Goal: Transaction & Acquisition: Purchase product/service

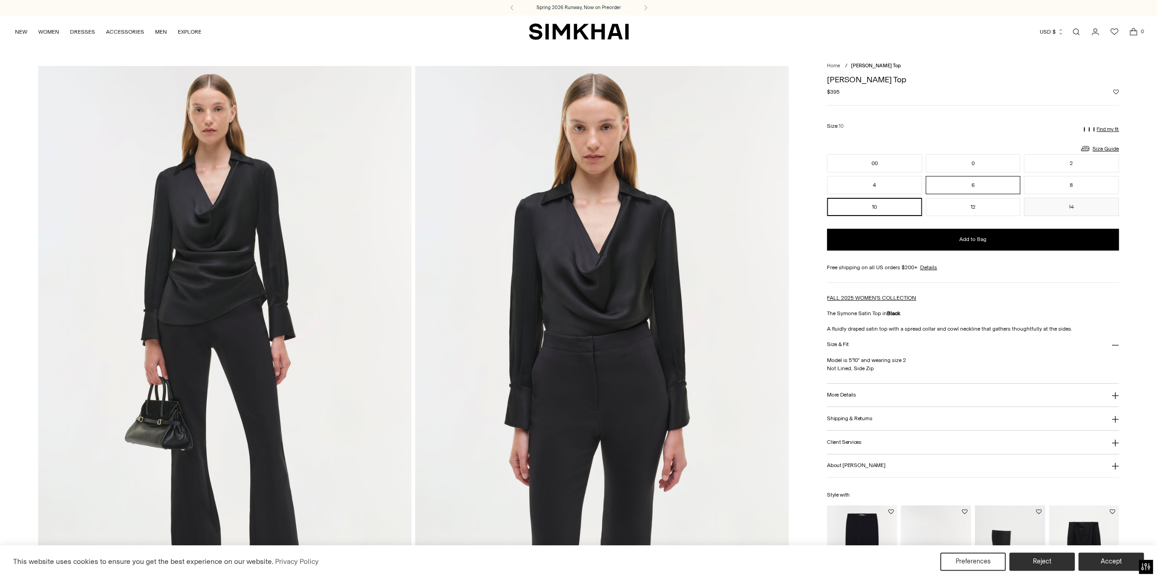
click at [984, 186] on button "6" at bounding box center [973, 185] width 95 height 18
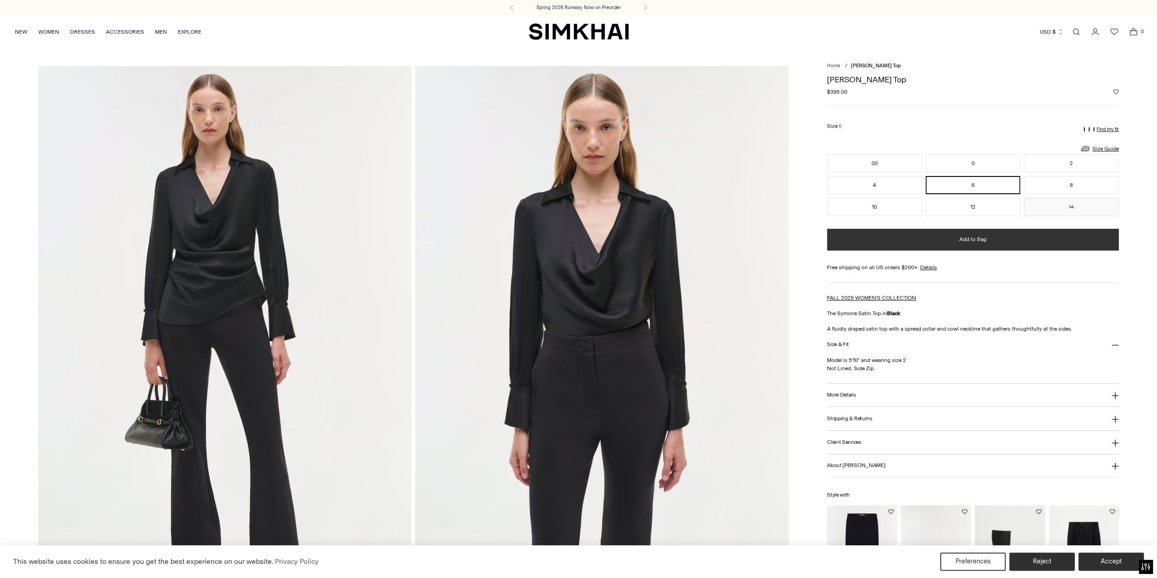
click at [990, 244] on button "Add to Bag" at bounding box center [973, 240] width 292 height 22
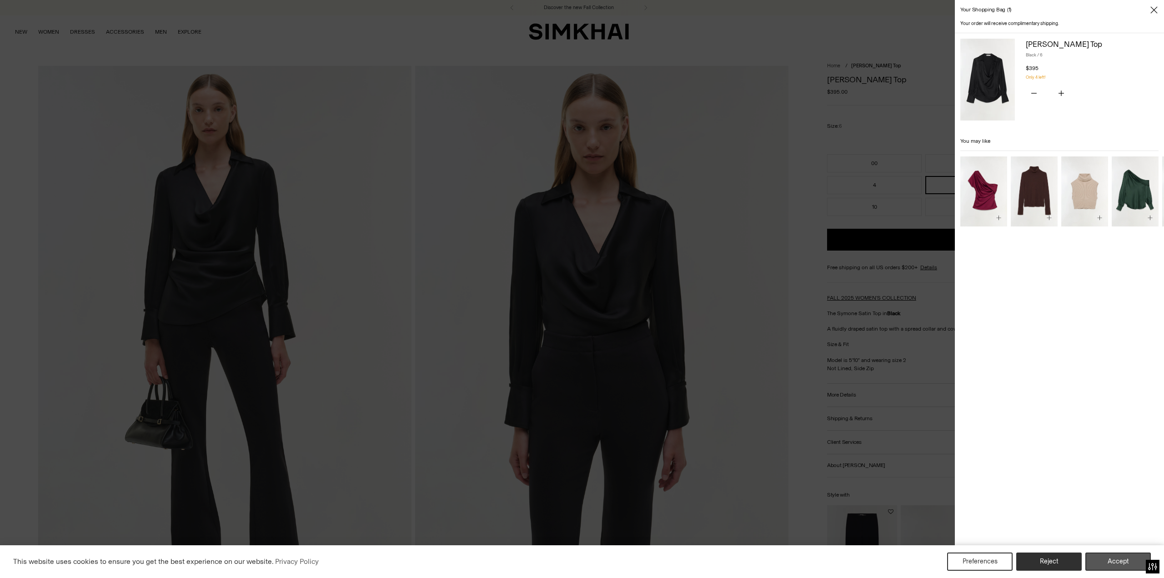
click at [1119, 565] on button "Accept" at bounding box center [1118, 562] width 65 height 18
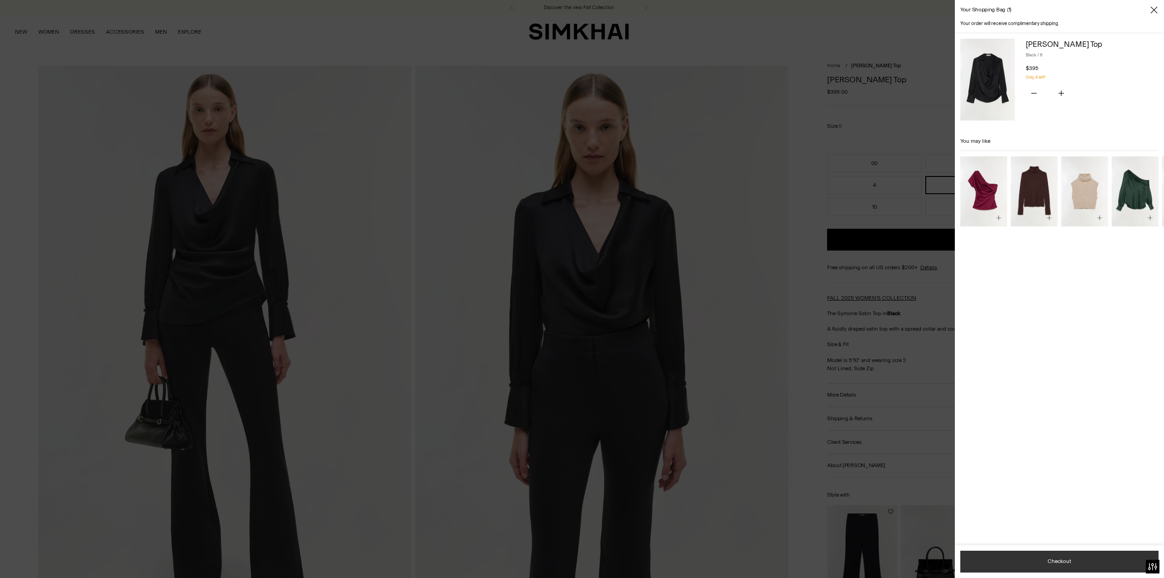
click at [1072, 565] on button "Checkout" at bounding box center [1060, 562] width 198 height 22
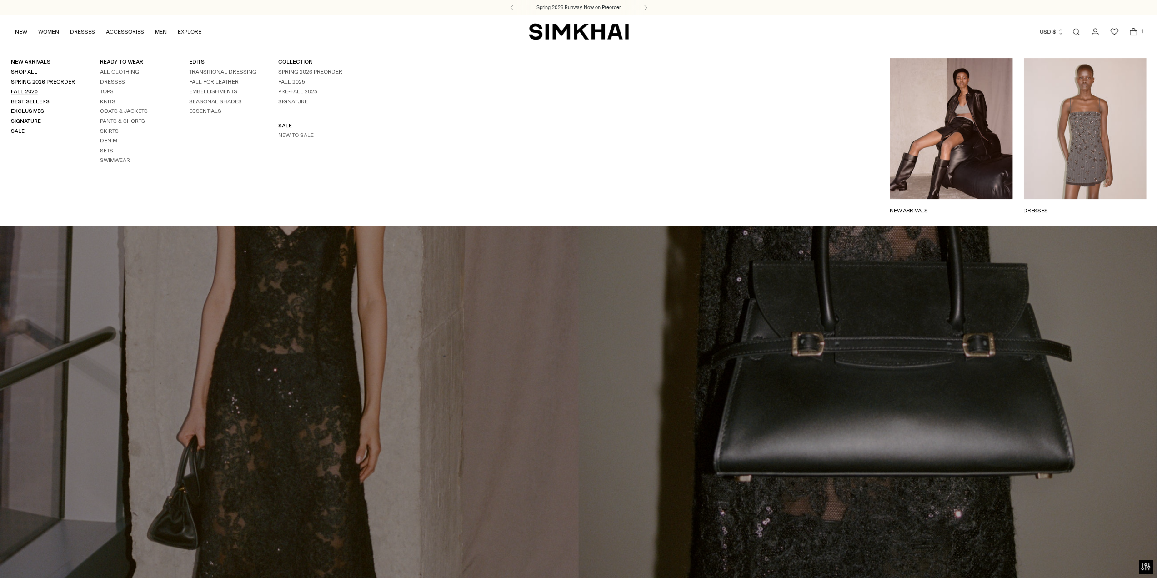
click at [32, 91] on link "Fall 2025" at bounding box center [24, 91] width 27 height 6
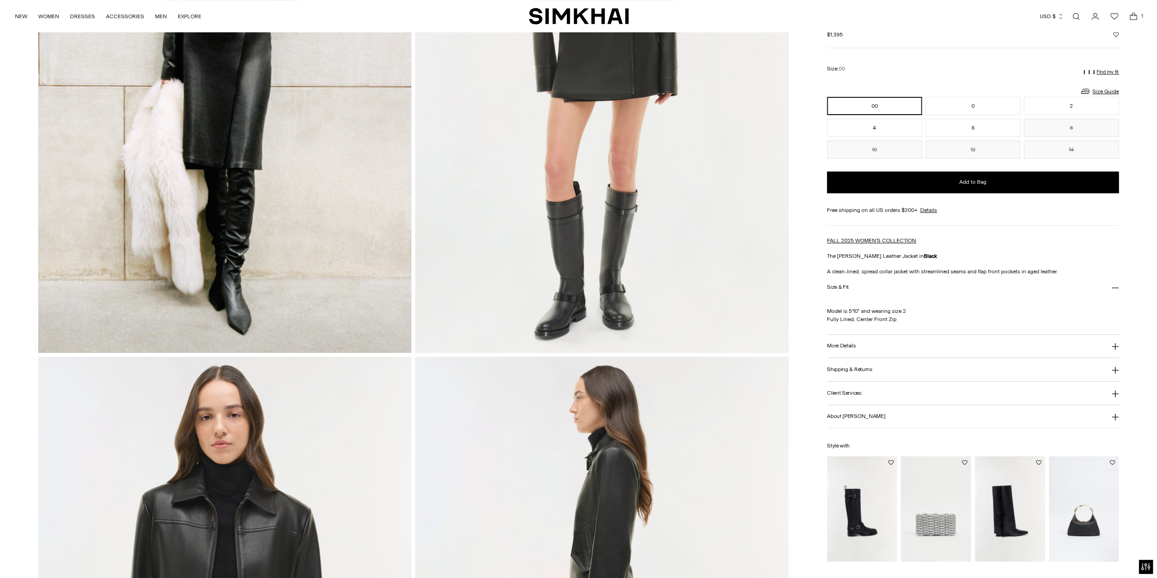
scroll to position [303, 0]
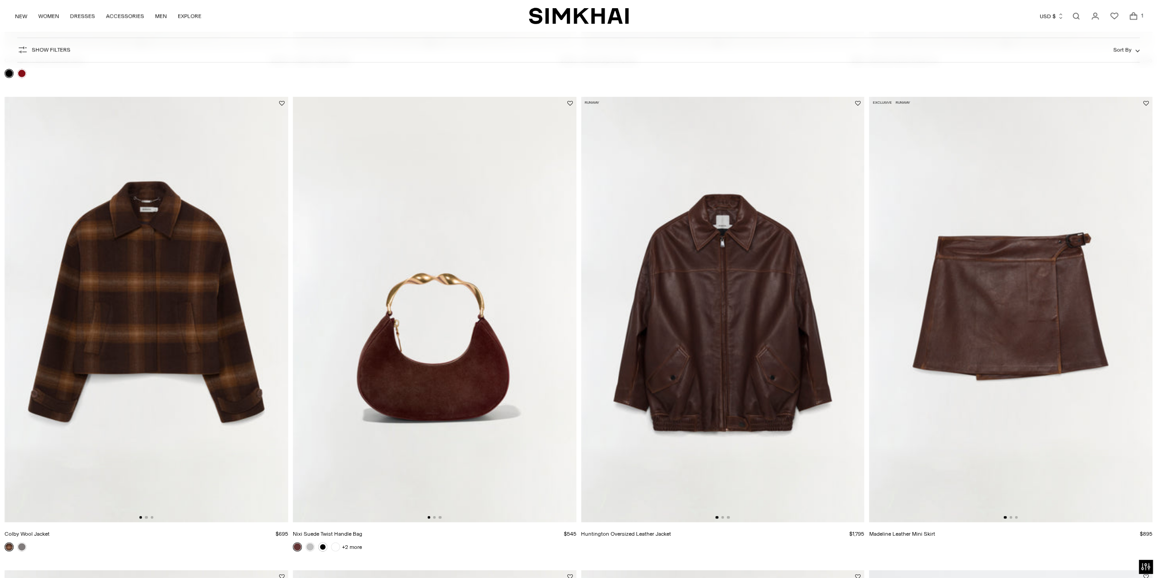
scroll to position [1971, 0]
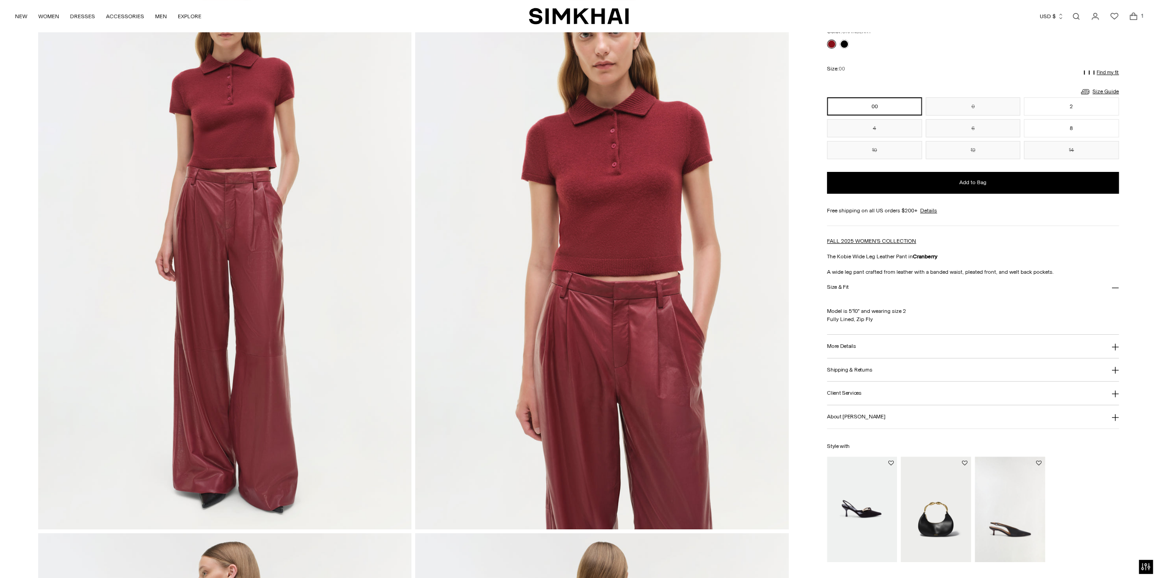
scroll to position [151, 0]
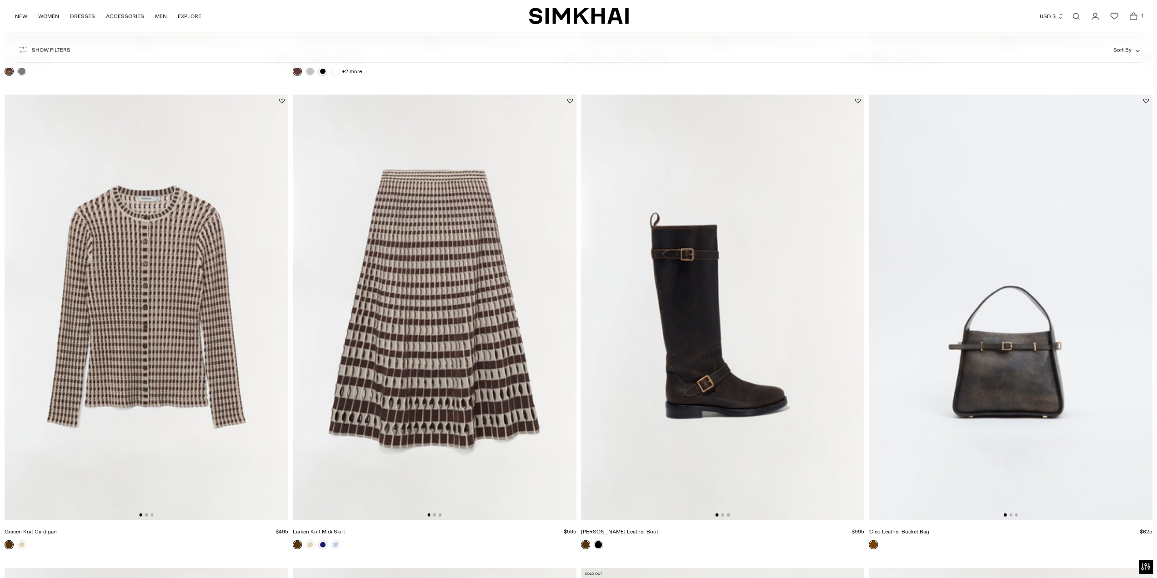
scroll to position [2639, 0]
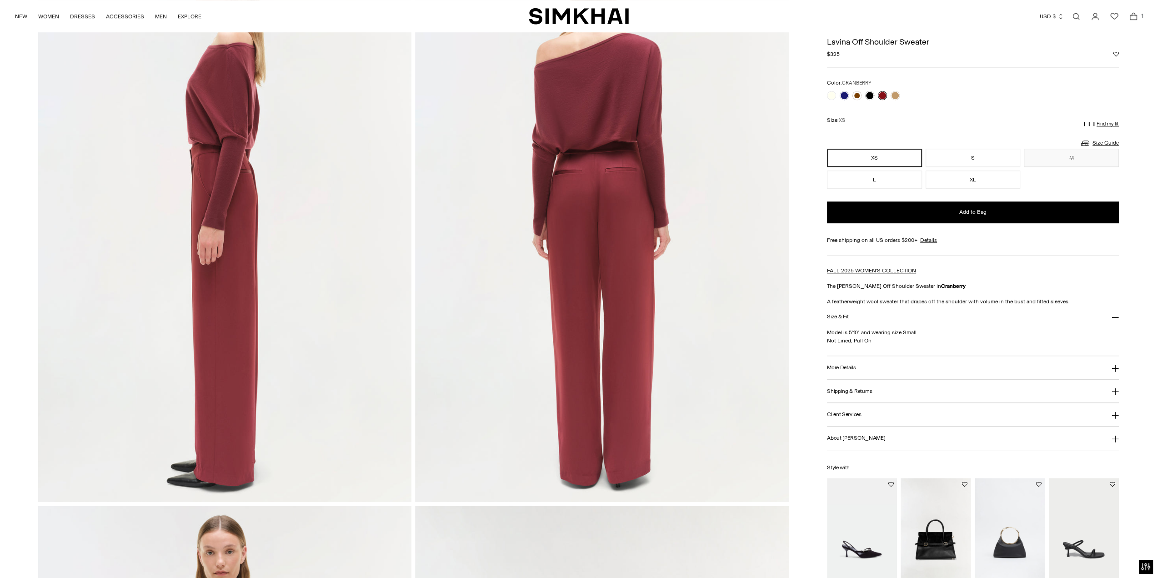
scroll to position [674, 0]
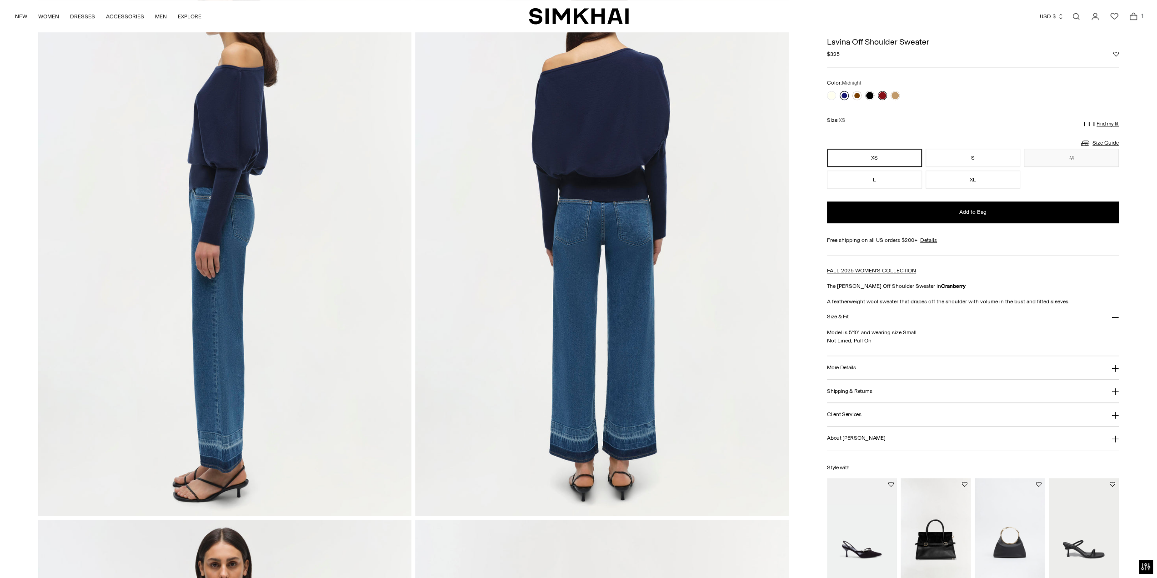
click at [844, 96] on link at bounding box center [844, 95] width 9 height 9
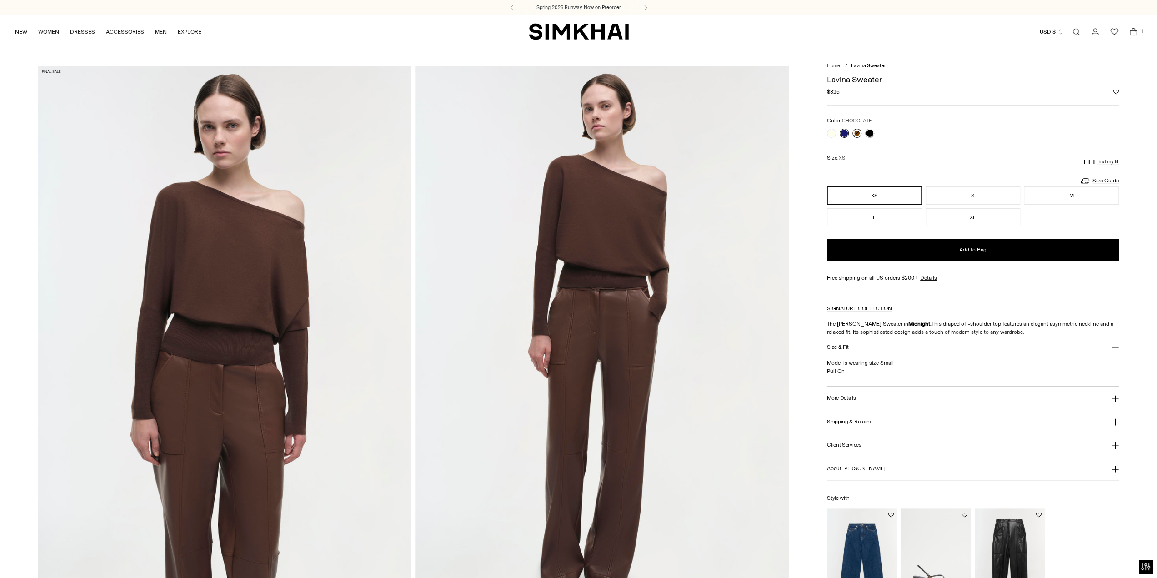
click at [858, 132] on link at bounding box center [857, 133] width 9 height 9
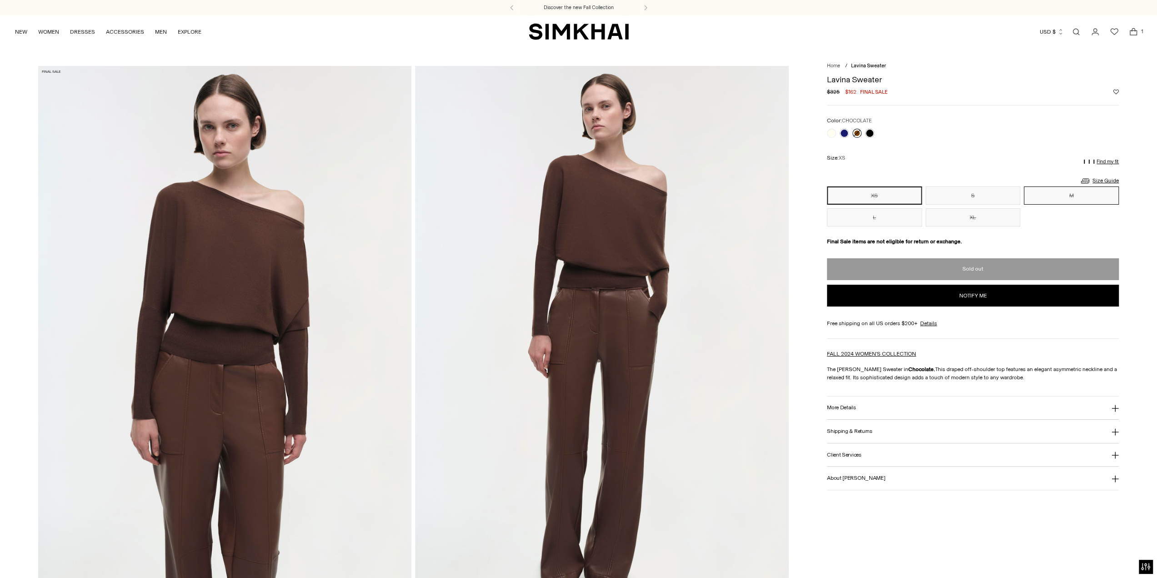
click at [1069, 194] on button "M" at bounding box center [1071, 195] width 95 height 18
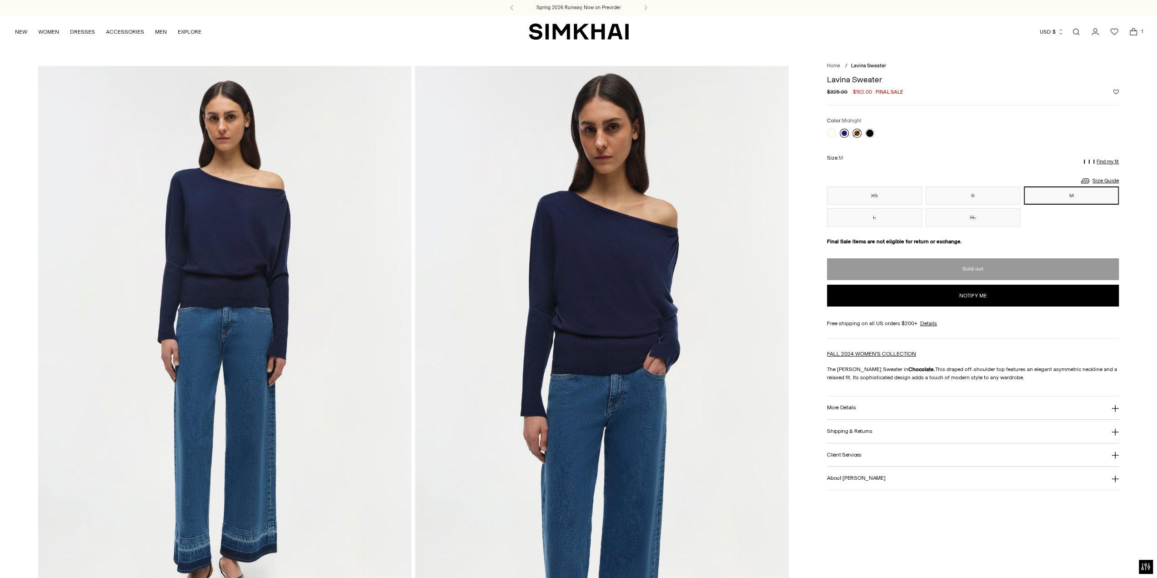
click at [847, 134] on link at bounding box center [844, 133] width 9 height 9
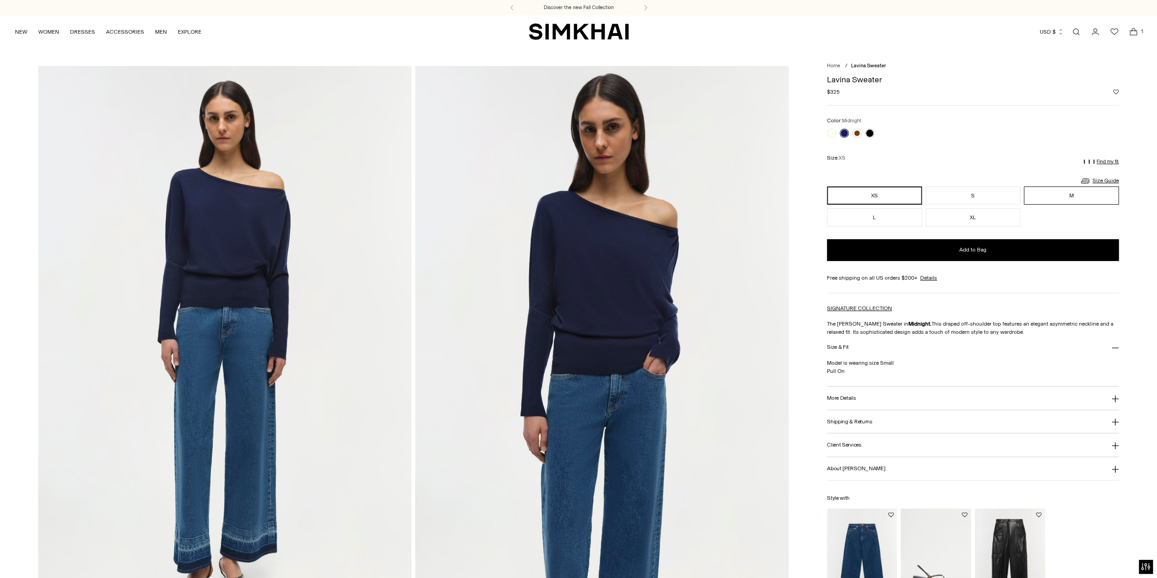
click at [1104, 195] on button "M" at bounding box center [1071, 195] width 95 height 18
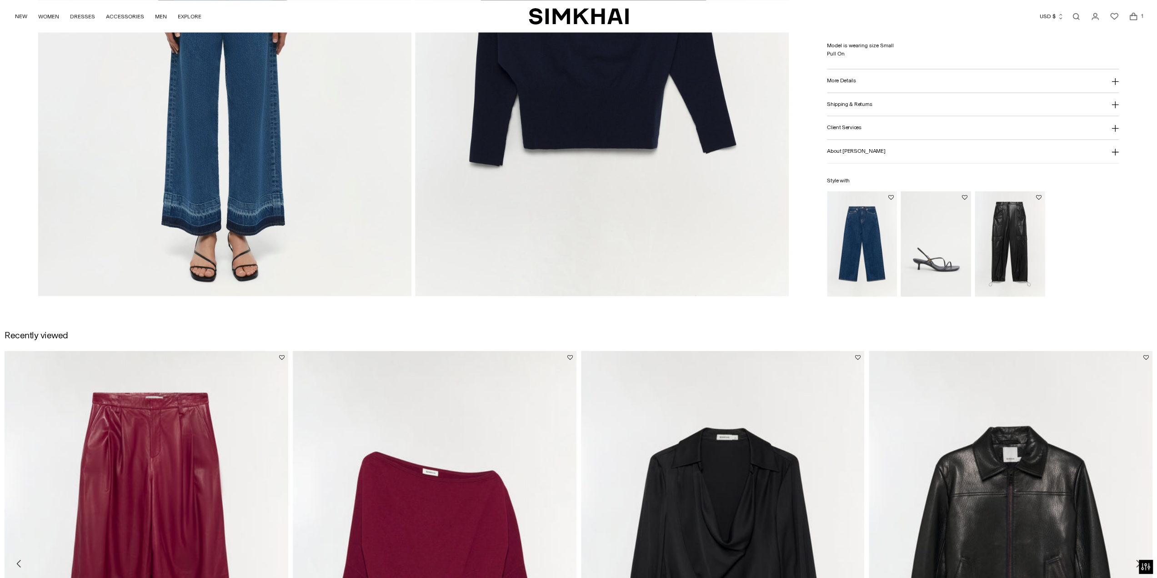
scroll to position [1667, 0]
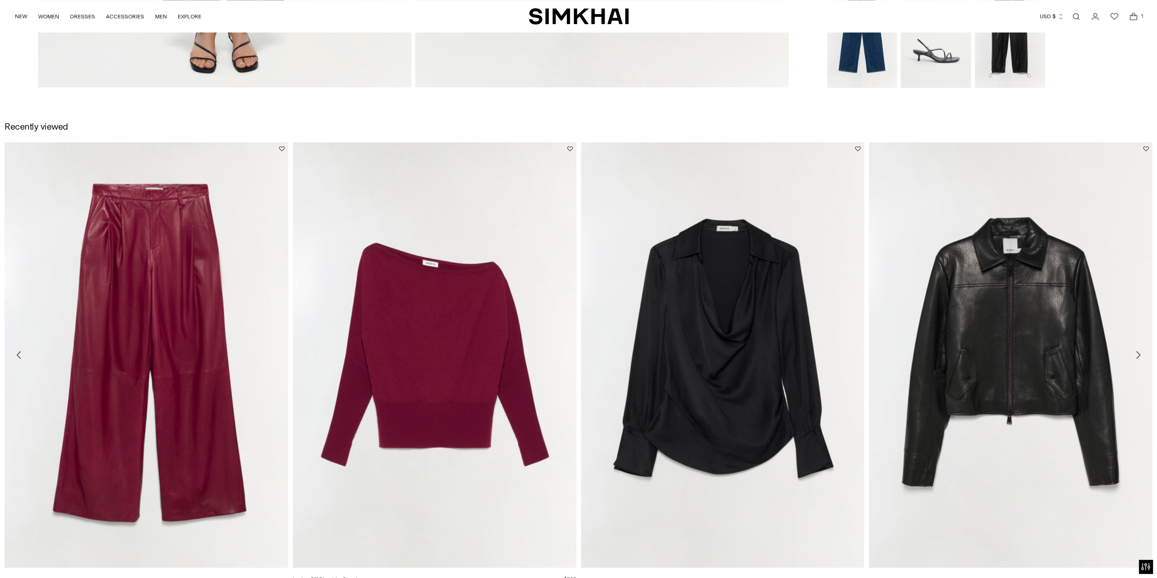
click at [362, 576] on link "Lavina Off Shoulder Sweater" at bounding box center [328, 579] width 70 height 6
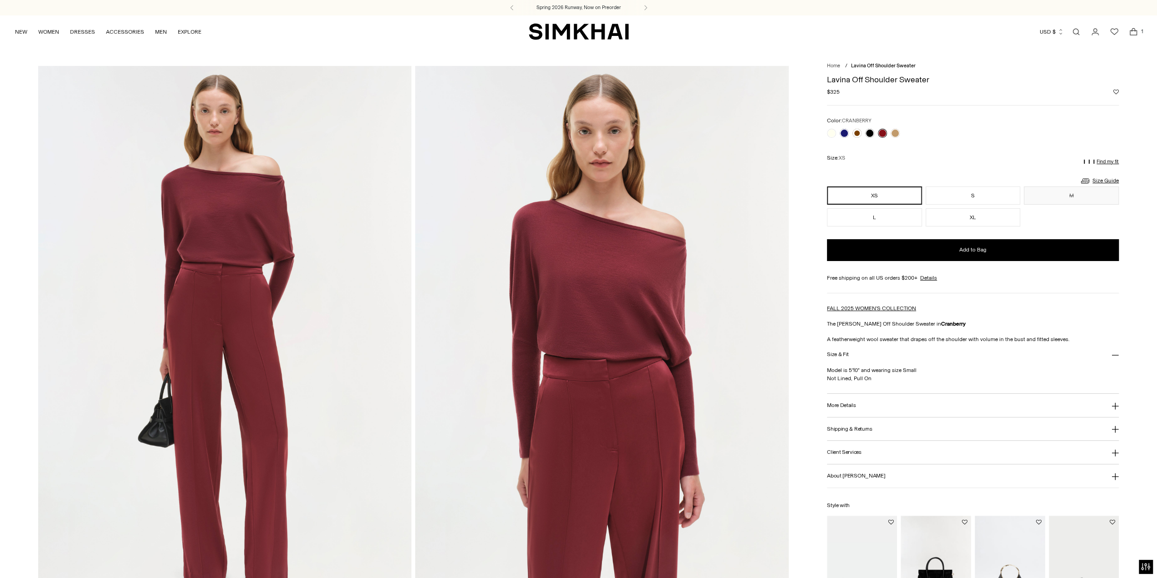
click at [1074, 32] on link "Open search modal" at bounding box center [1076, 32] width 18 height 18
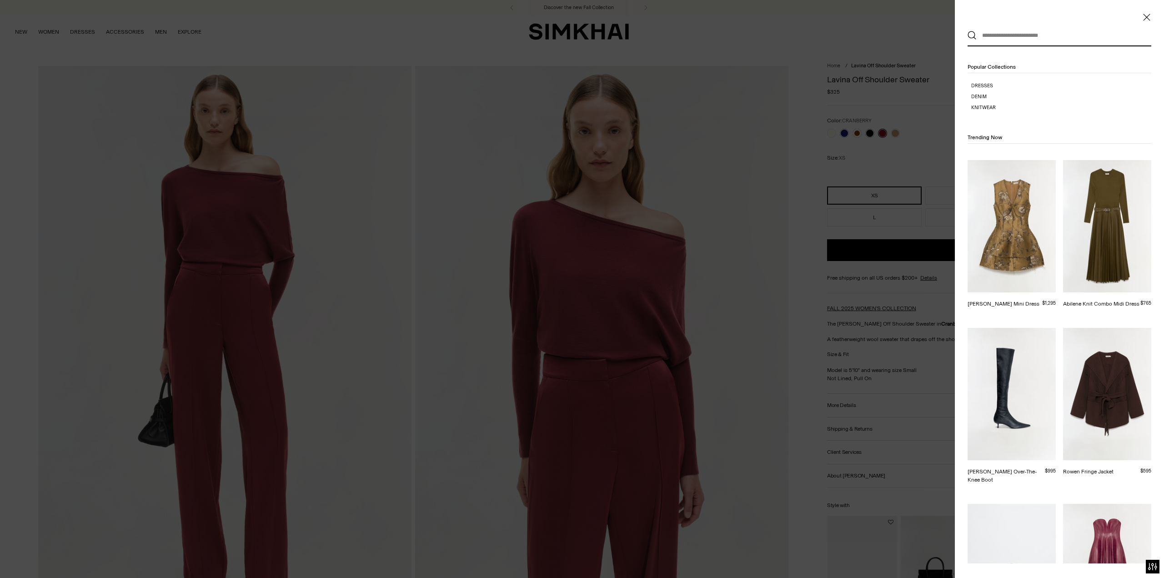
click at [1148, 21] on icon "Close" at bounding box center [1146, 17] width 7 height 9
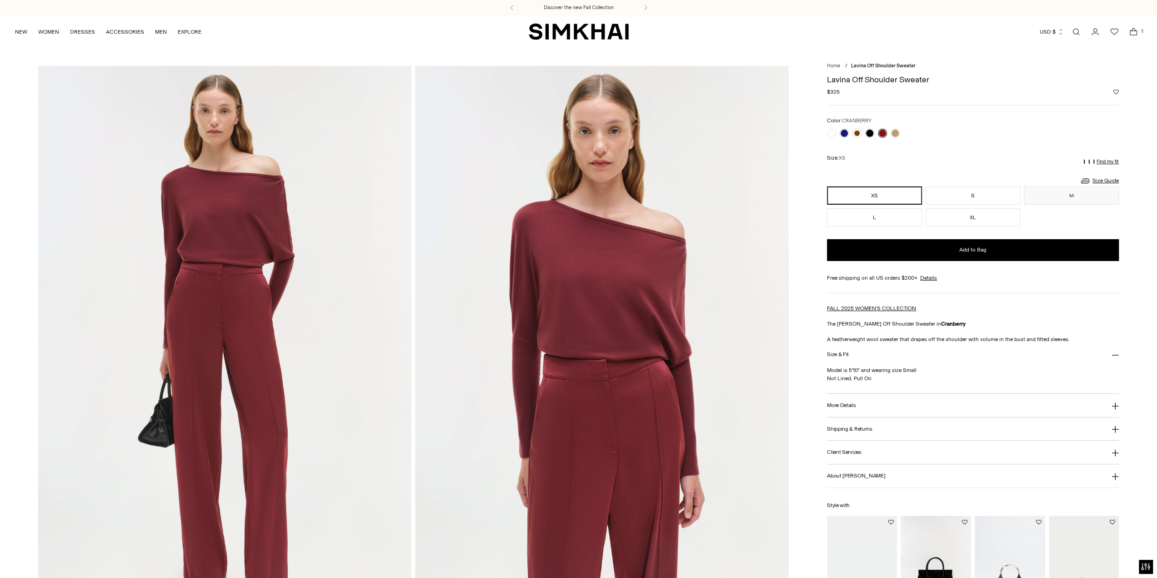
click at [1076, 34] on link "Open search modal" at bounding box center [1076, 32] width 18 height 18
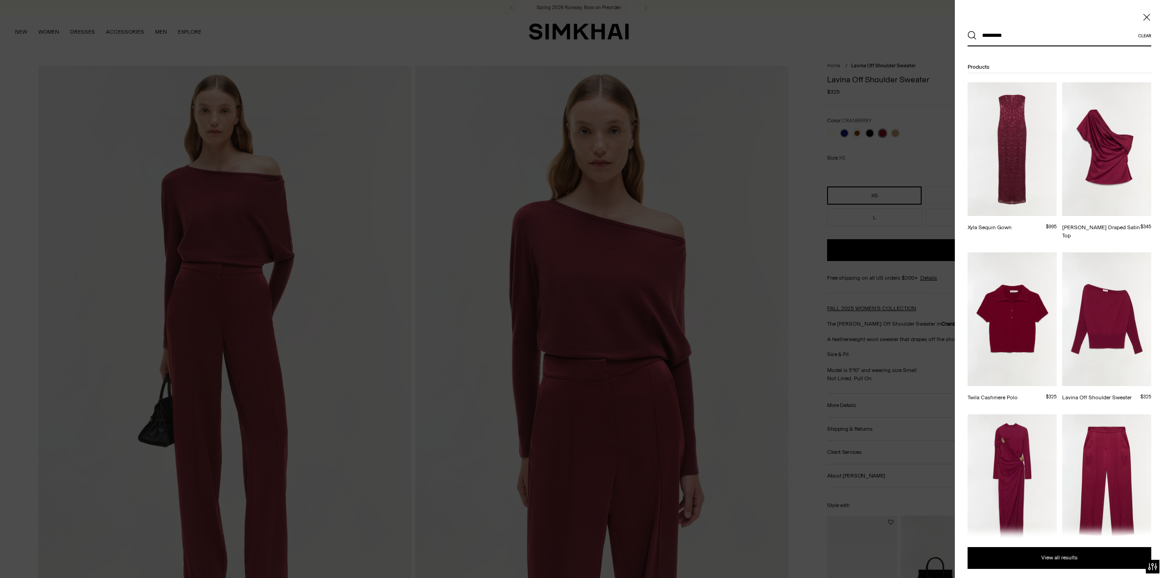
type input "*********"
click at [968, 31] on button "Search" at bounding box center [972, 35] width 9 height 9
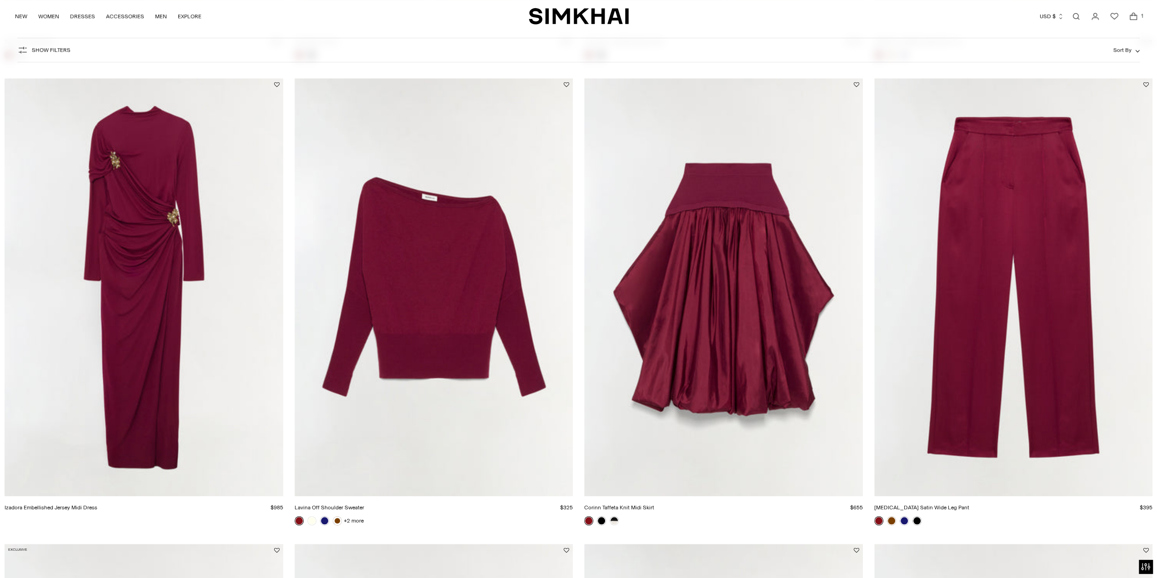
scroll to position [606, 0]
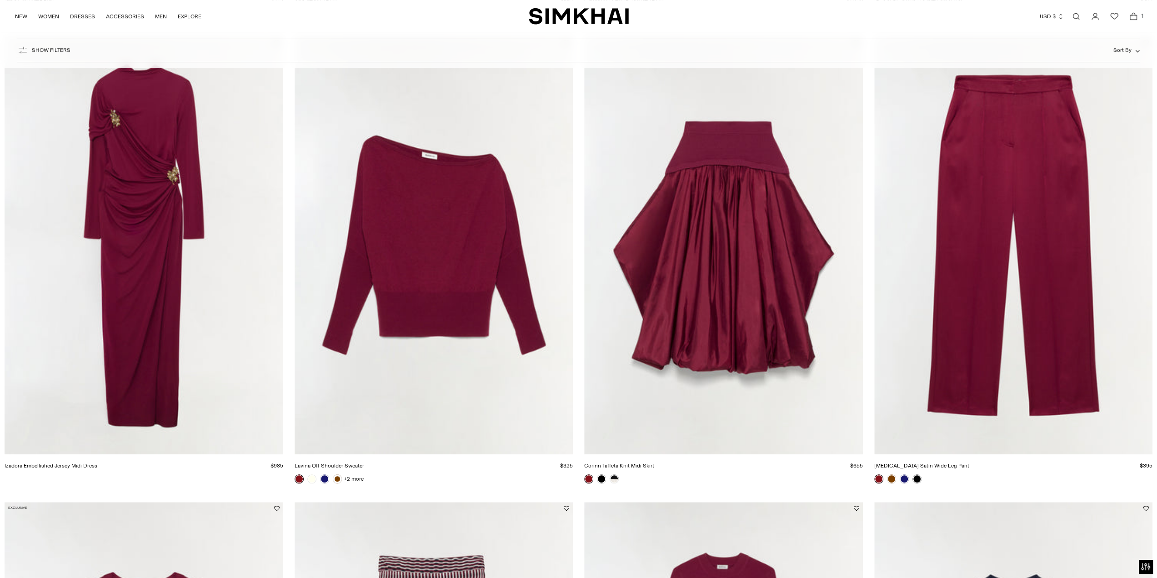
click at [970, 463] on link "[MEDICAL_DATA] Satin Wide Leg Pant" at bounding box center [922, 466] width 95 height 6
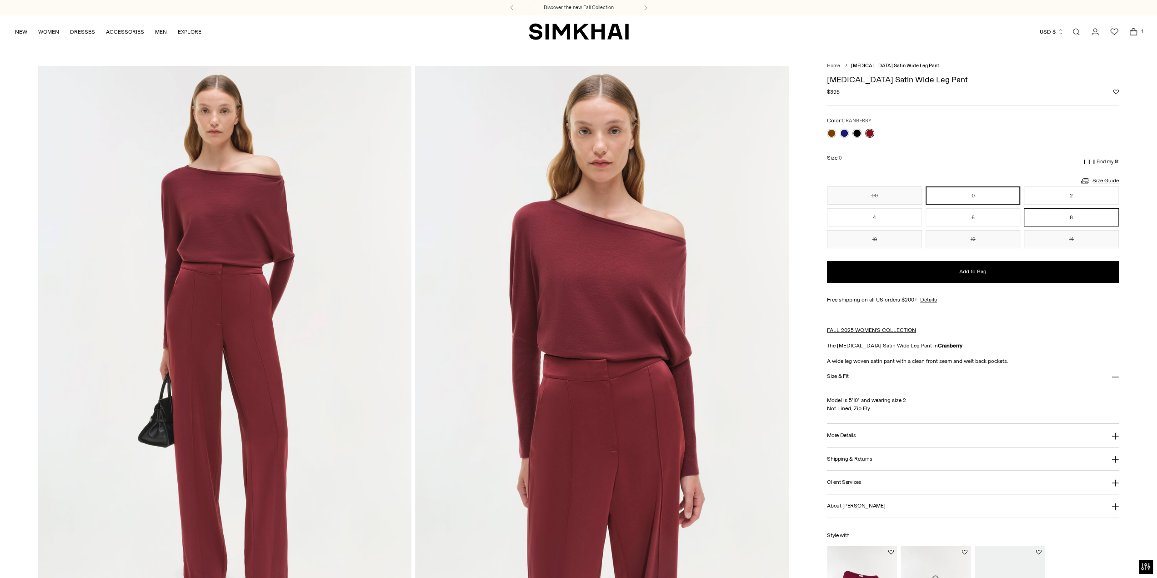
click at [1077, 220] on button "8" at bounding box center [1071, 217] width 95 height 18
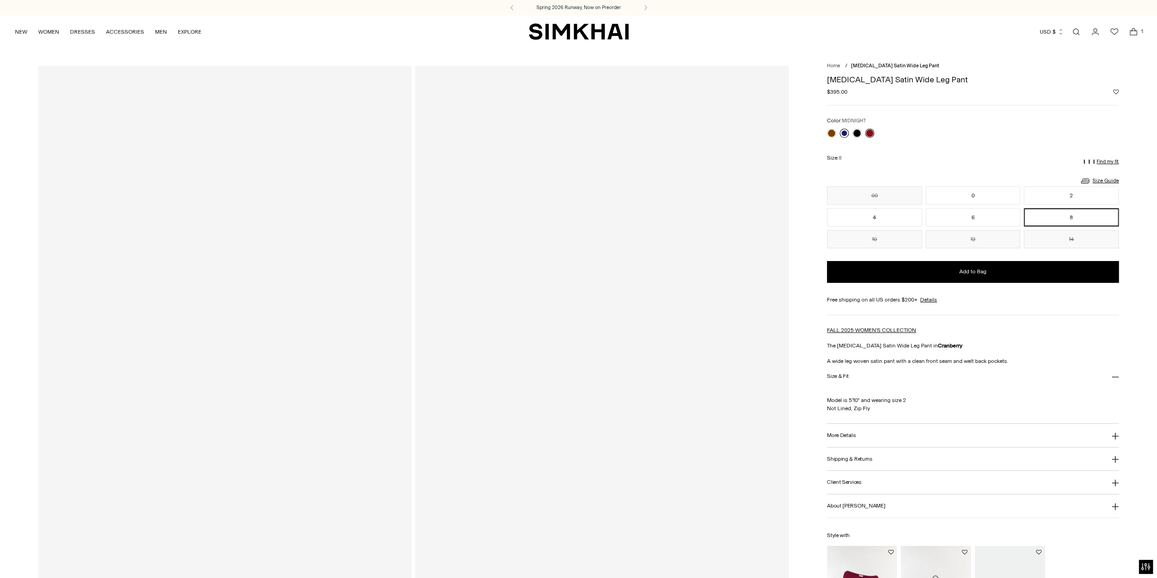
click at [845, 132] on link at bounding box center [844, 133] width 9 height 9
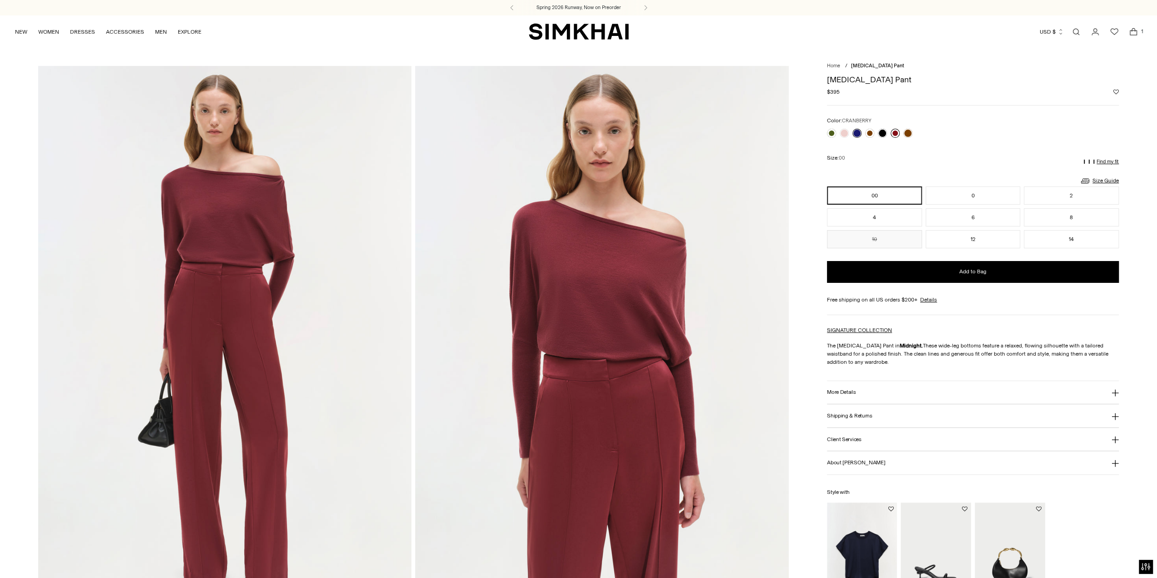
click at [895, 131] on link at bounding box center [895, 133] width 9 height 9
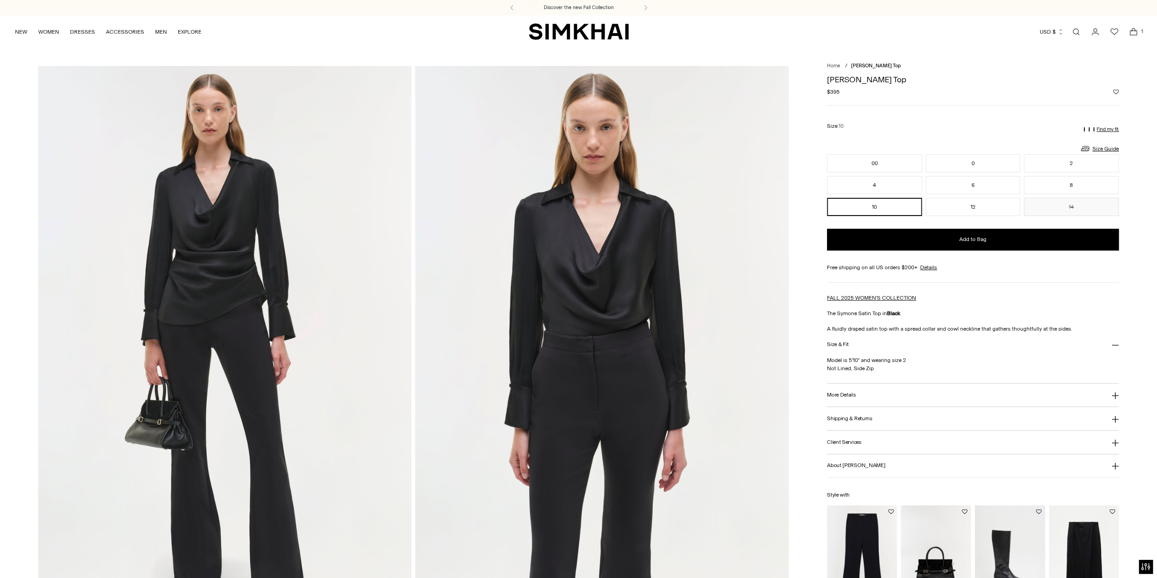
click at [1079, 31] on link "Open search modal" at bounding box center [1076, 32] width 18 height 18
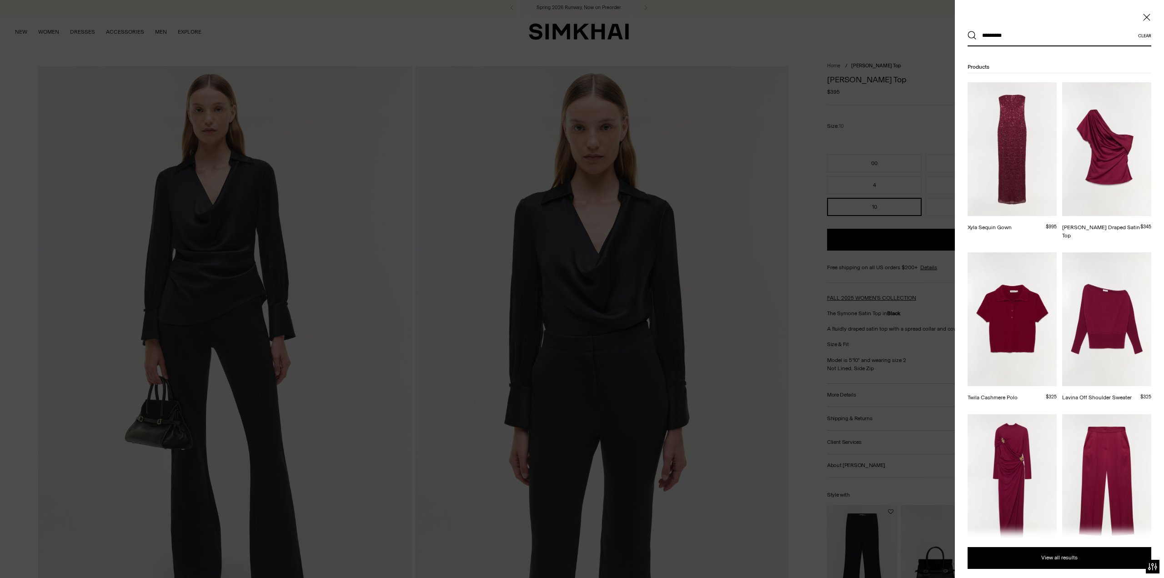
type input "*********"
click at [968, 31] on button "Search" at bounding box center [972, 35] width 9 height 9
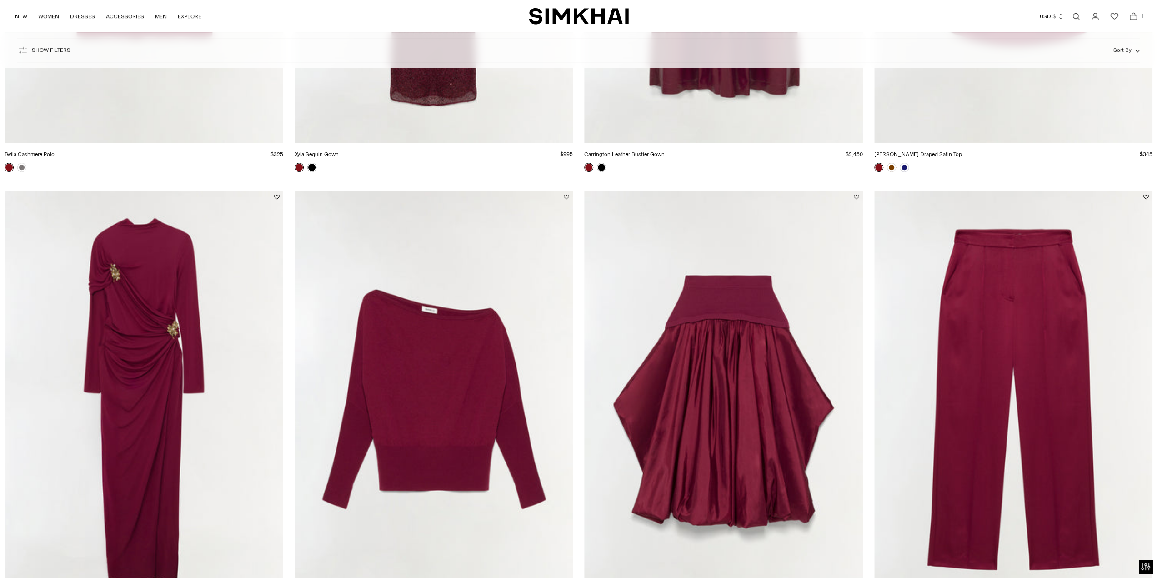
scroll to position [530, 0]
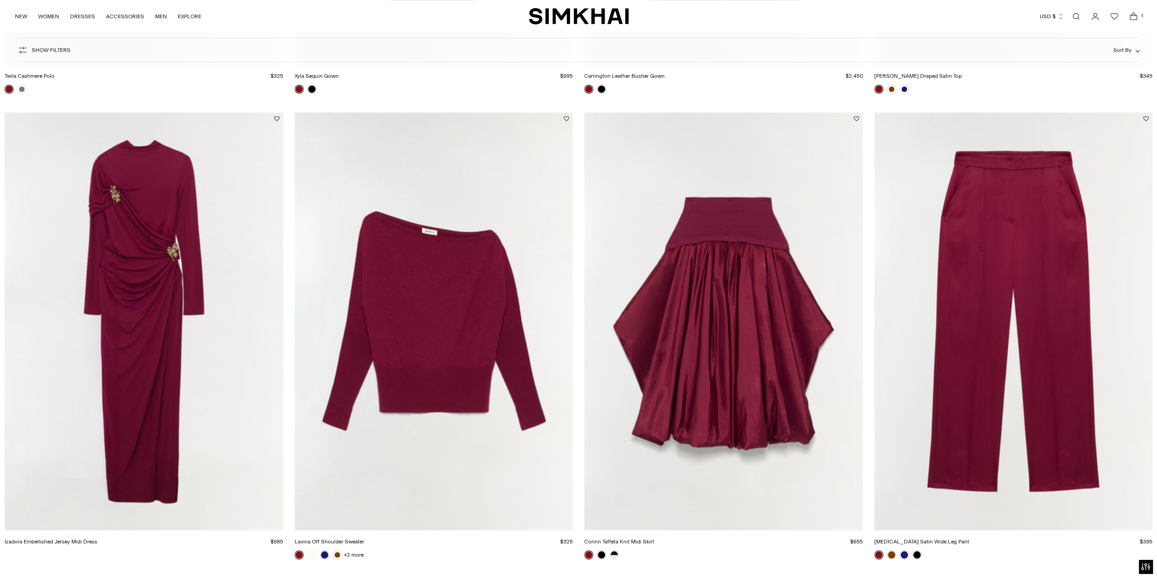
click at [364, 538] on link "Lavina Off Shoulder Sweater" at bounding box center [330, 541] width 70 height 6
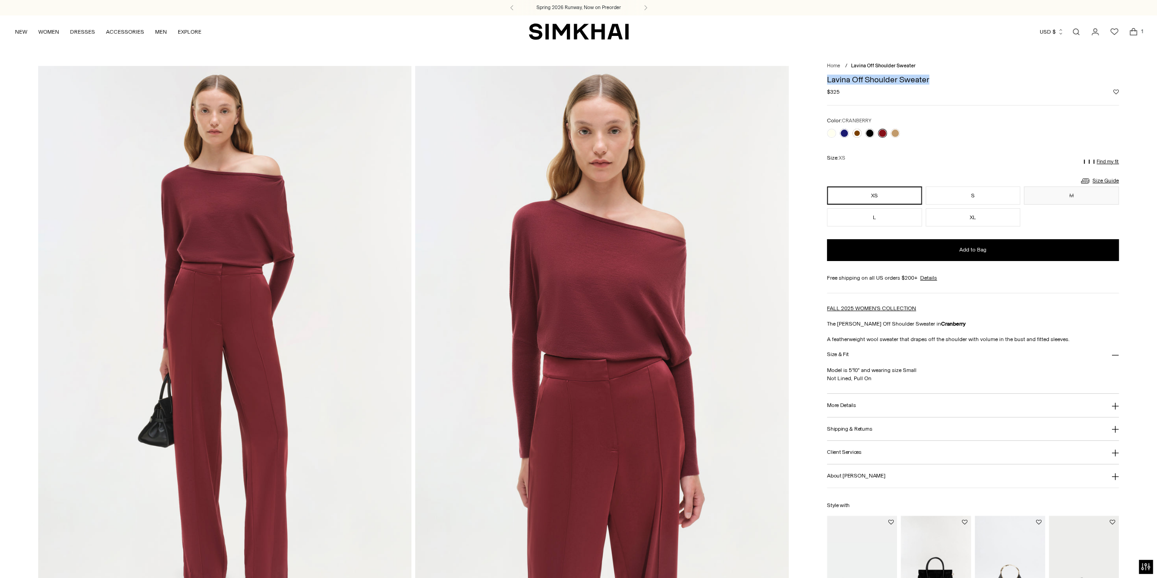
drag, startPoint x: 821, startPoint y: 79, endPoint x: 943, endPoint y: 81, distance: 122.4
copy h1 "Lavina Off Shoulder Sweater"
click at [1111, 178] on link "Size Guide" at bounding box center [1099, 180] width 39 height 11
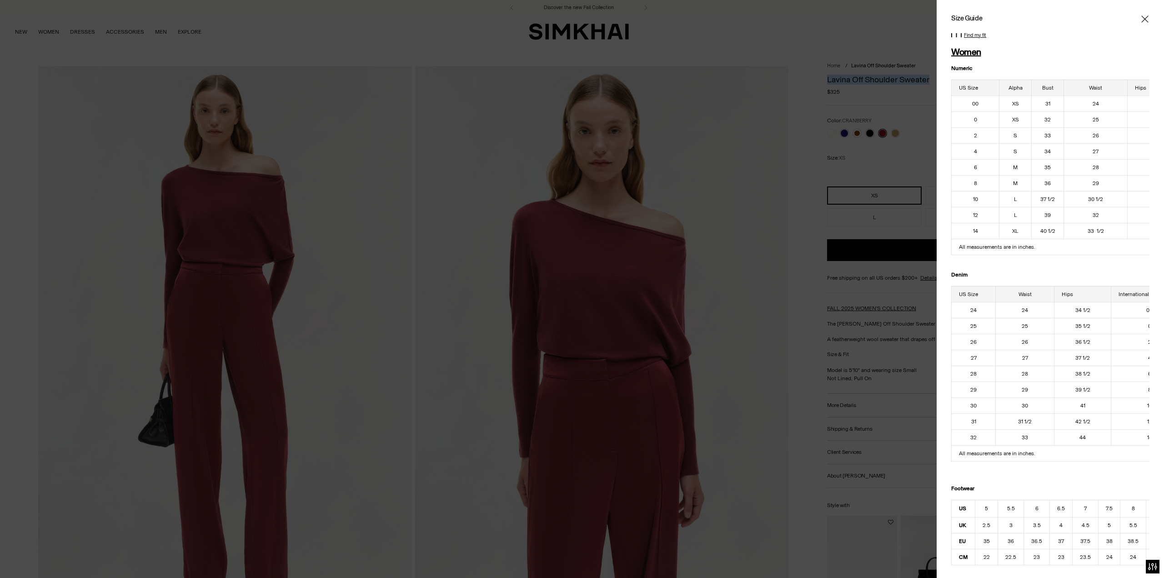
click at [1142, 20] on icon "Close" at bounding box center [1145, 19] width 7 height 9
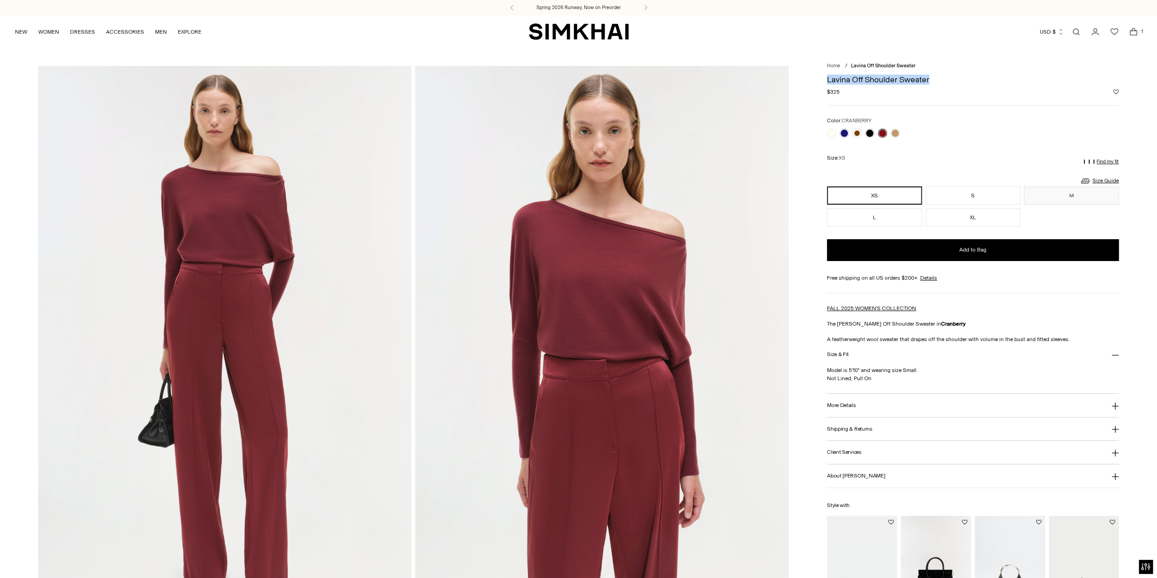
click at [971, 78] on h1 "Lavina Off Shoulder Sweater" at bounding box center [973, 79] width 292 height 8
click at [957, 194] on button "S" at bounding box center [973, 195] width 95 height 18
click at [1111, 182] on link "Size Guide" at bounding box center [1099, 180] width 39 height 11
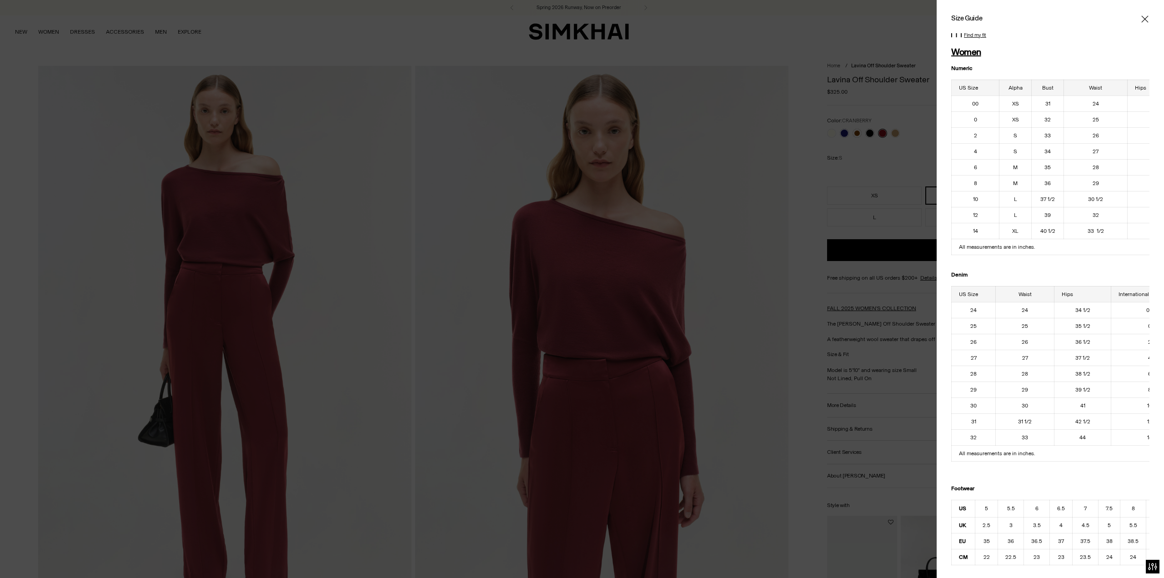
click at [1142, 18] on icon "Close" at bounding box center [1145, 19] width 7 height 9
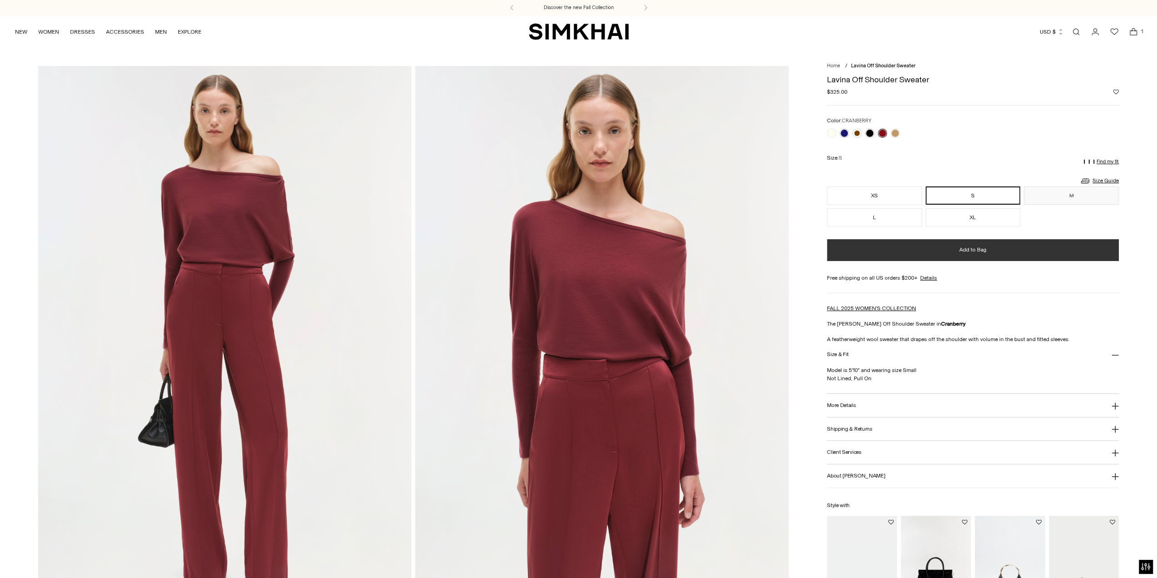
click at [967, 250] on span "Add to Bag" at bounding box center [973, 250] width 27 height 8
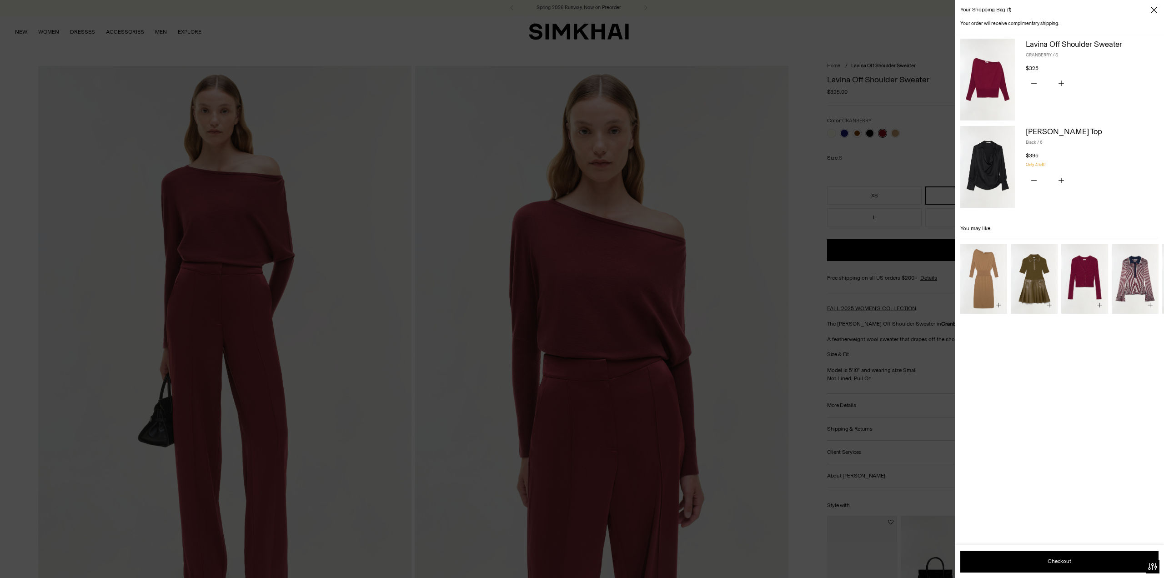
click at [1153, 10] on icon "Close" at bounding box center [1154, 9] width 7 height 7
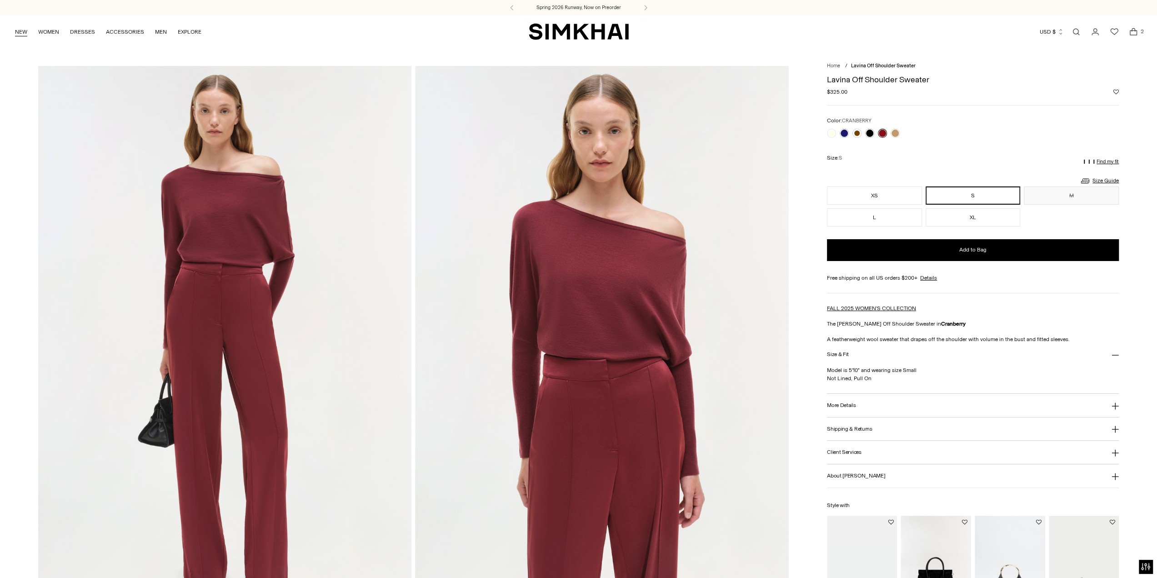
click at [24, 34] on link "NEW" at bounding box center [21, 32] width 12 height 20
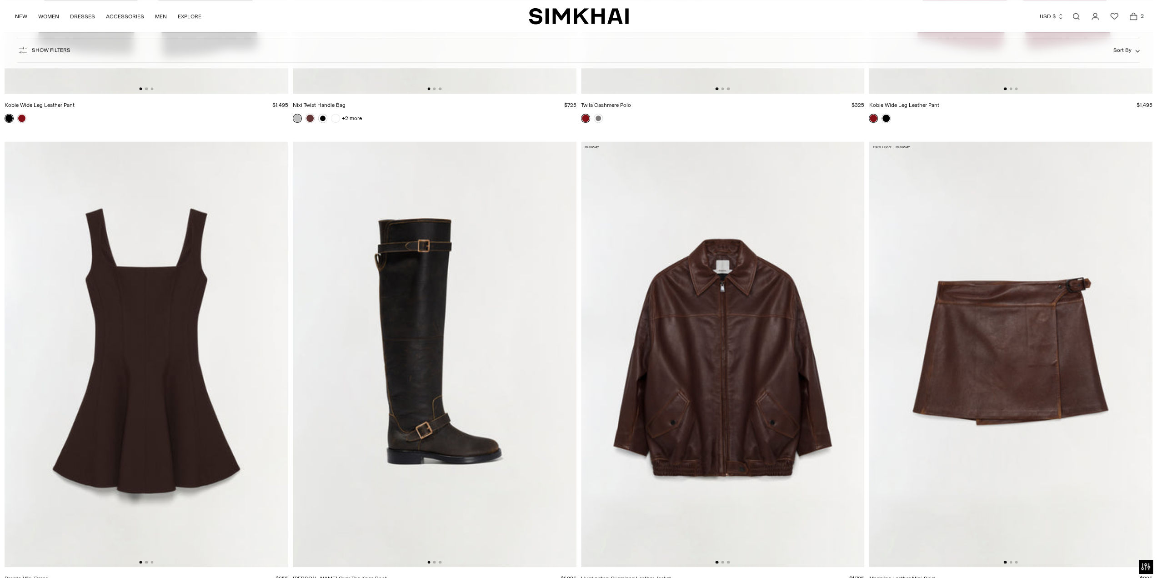
scroll to position [4700, 0]
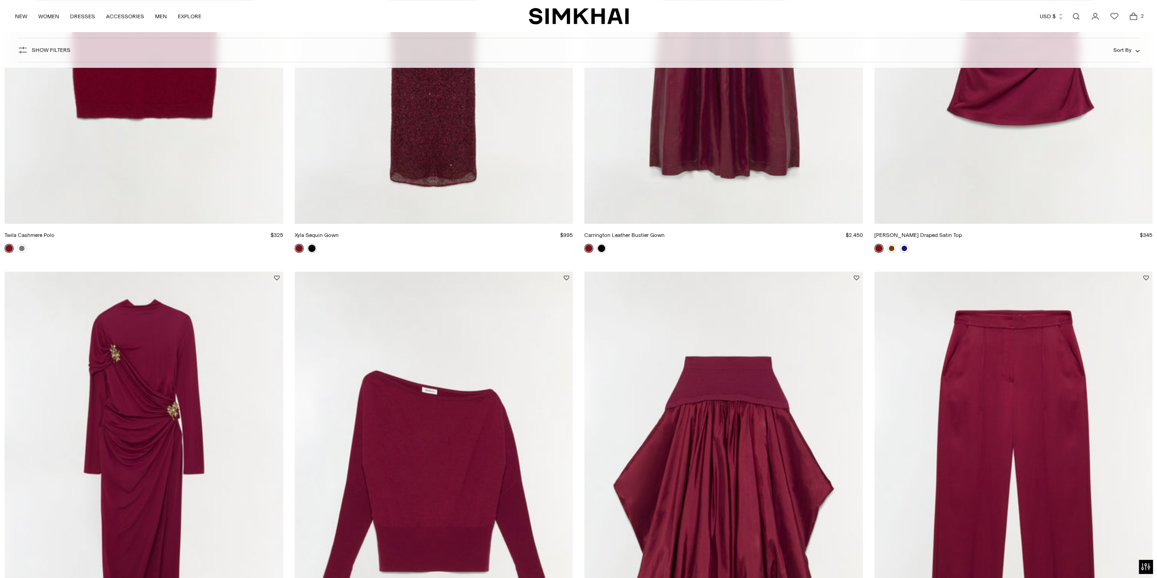
scroll to position [530, 0]
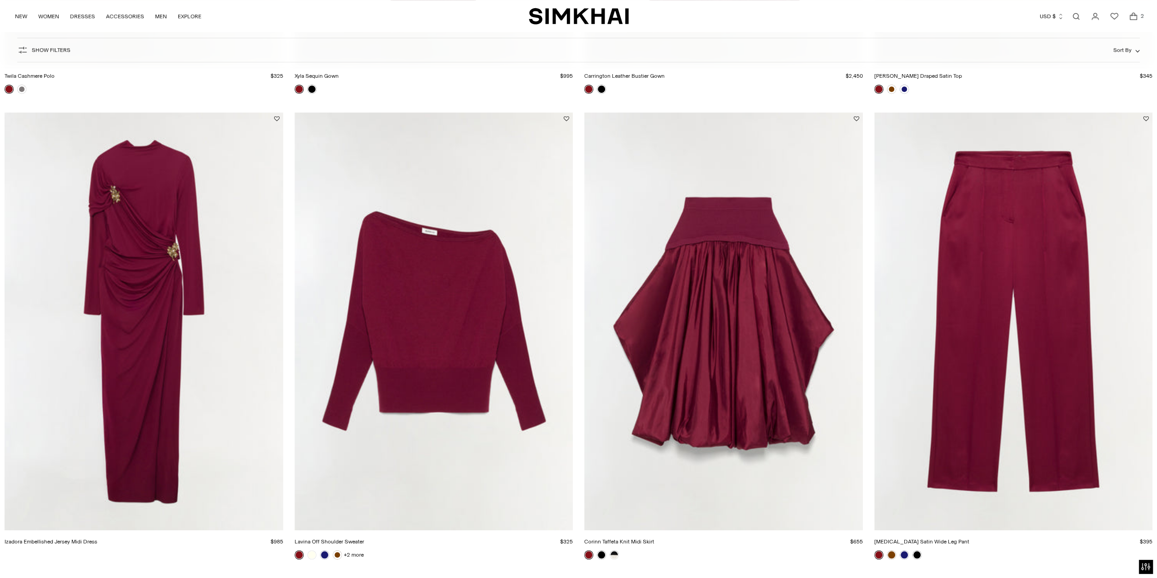
click at [970, 538] on link "[MEDICAL_DATA] Satin Wide Leg Pant" at bounding box center [922, 541] width 95 height 6
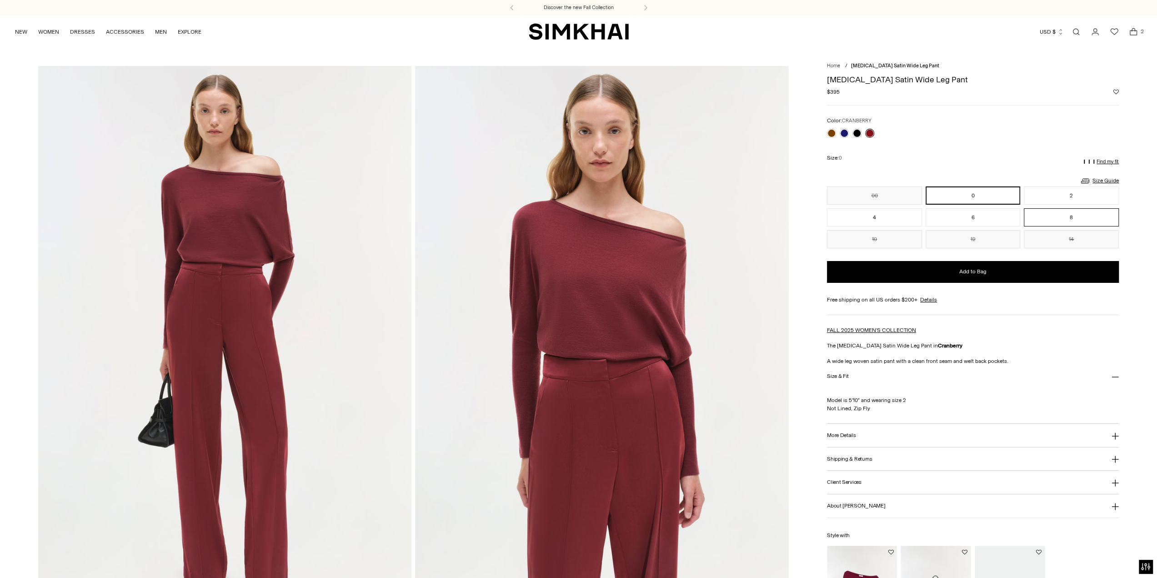
click at [1073, 219] on button "8" at bounding box center [1071, 217] width 95 height 18
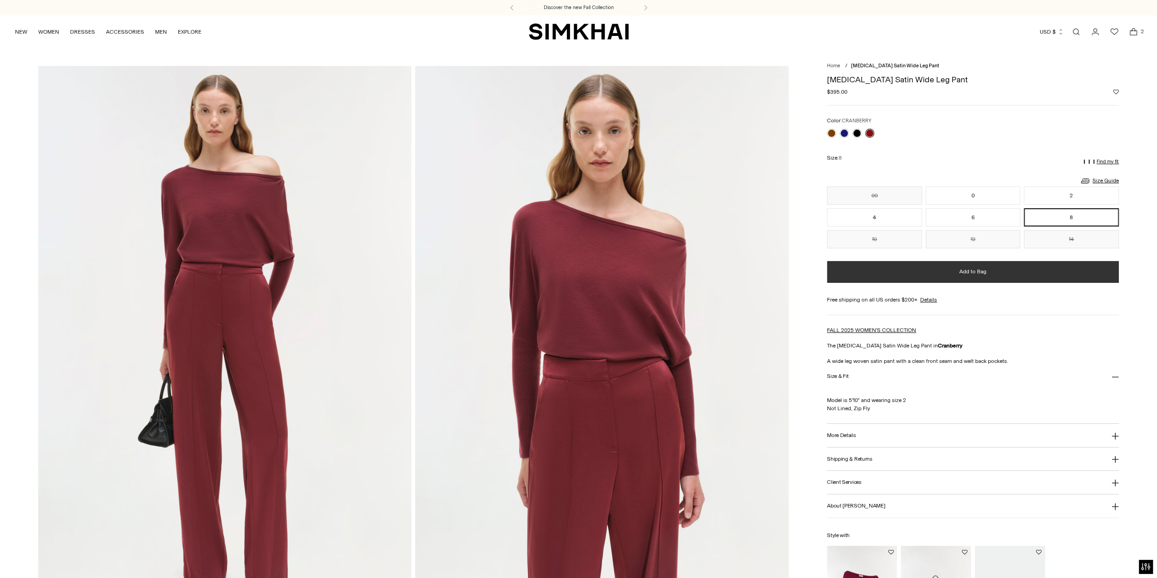
click at [978, 269] on span "Add to Bag" at bounding box center [973, 272] width 27 height 8
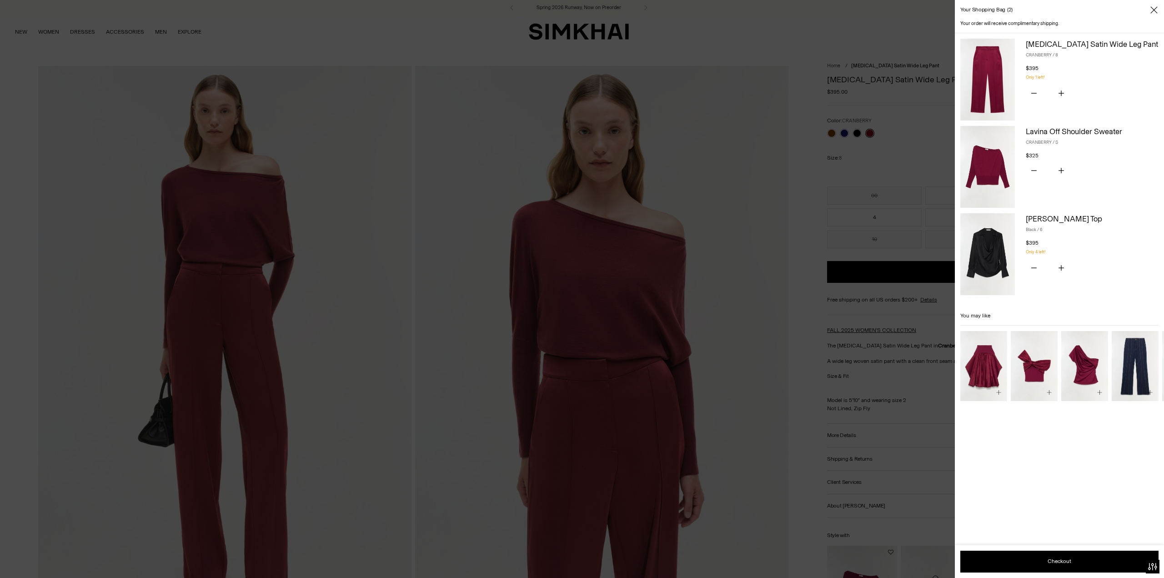
drag, startPoint x: 1154, startPoint y: 12, endPoint x: 1142, endPoint y: 36, distance: 27.1
click at [1153, 11] on icon "Close" at bounding box center [1154, 9] width 7 height 9
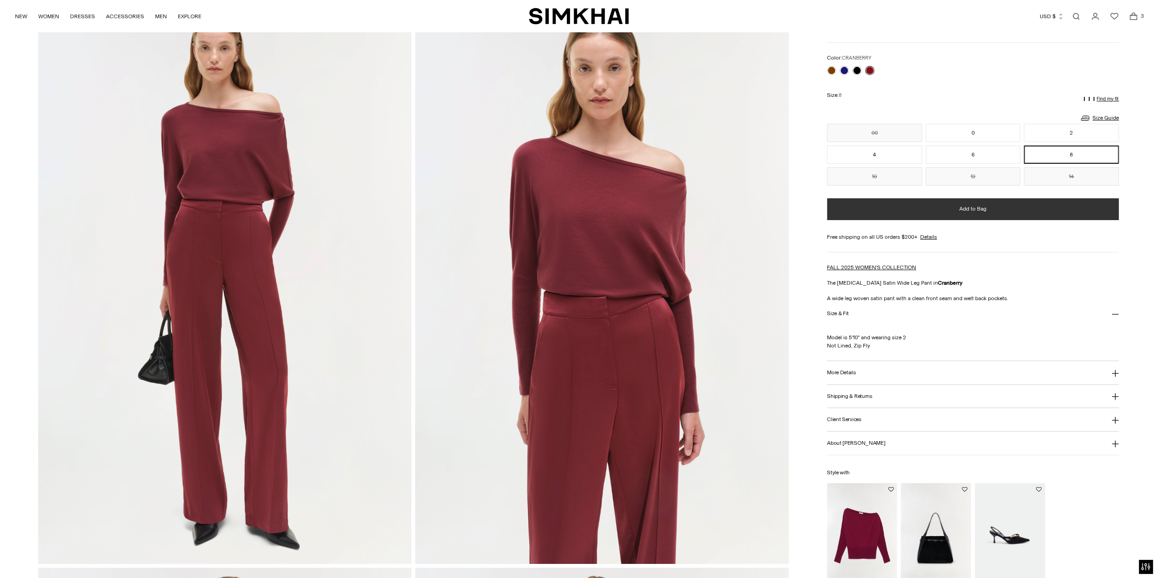
scroll to position [75, 0]
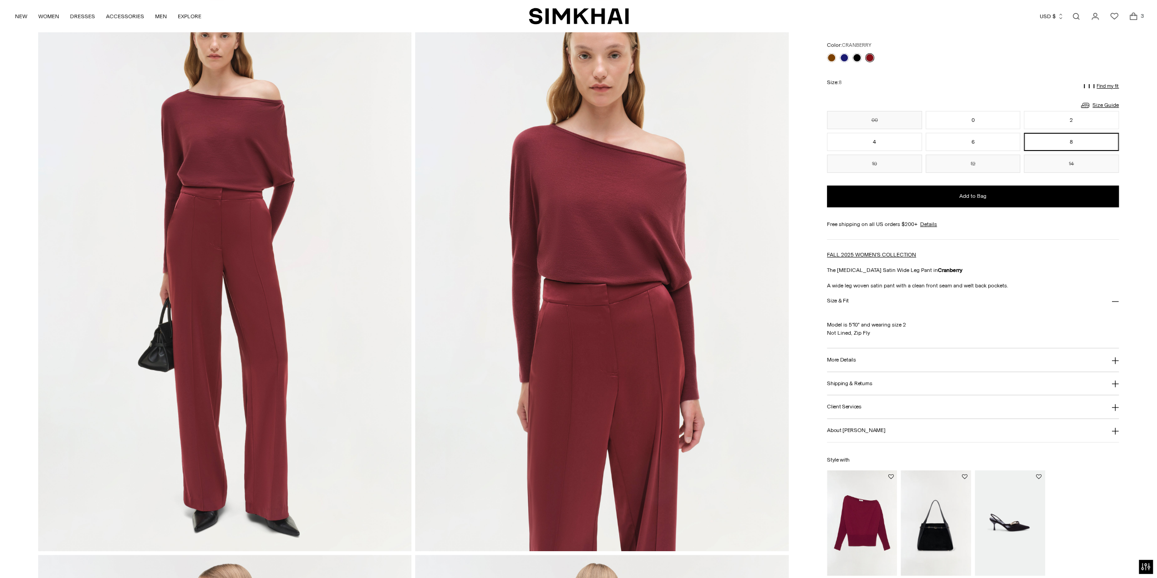
click at [863, 358] on button "More Details" at bounding box center [973, 359] width 292 height 23
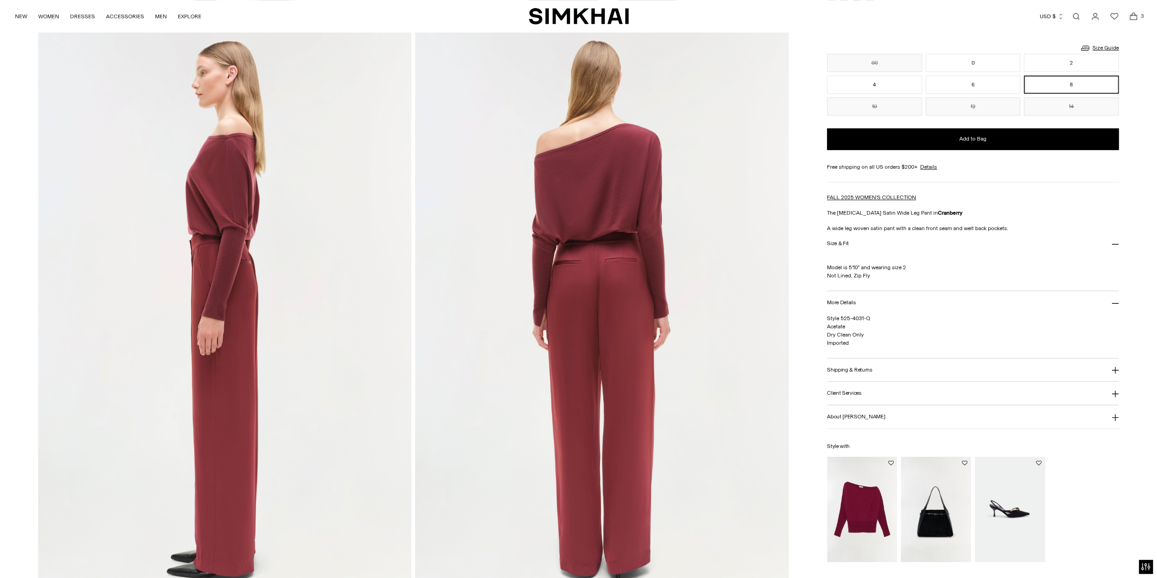
scroll to position [682, 0]
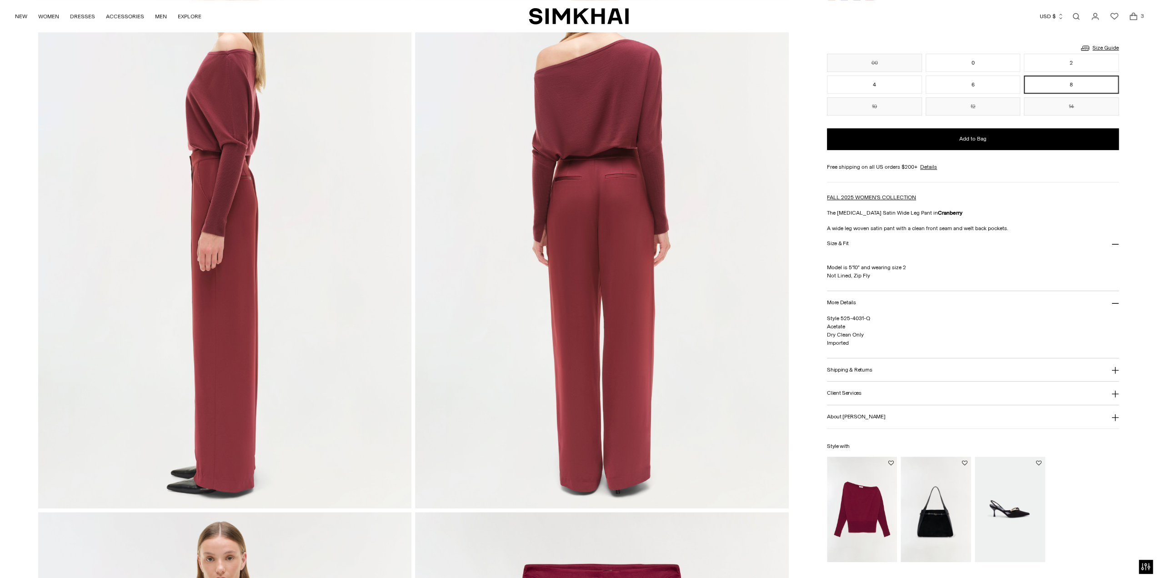
click at [0, 0] on img "Lavina Off Shoulder Sweater" at bounding box center [0, 0] width 0 height 0
